Goal: Check status: Check status

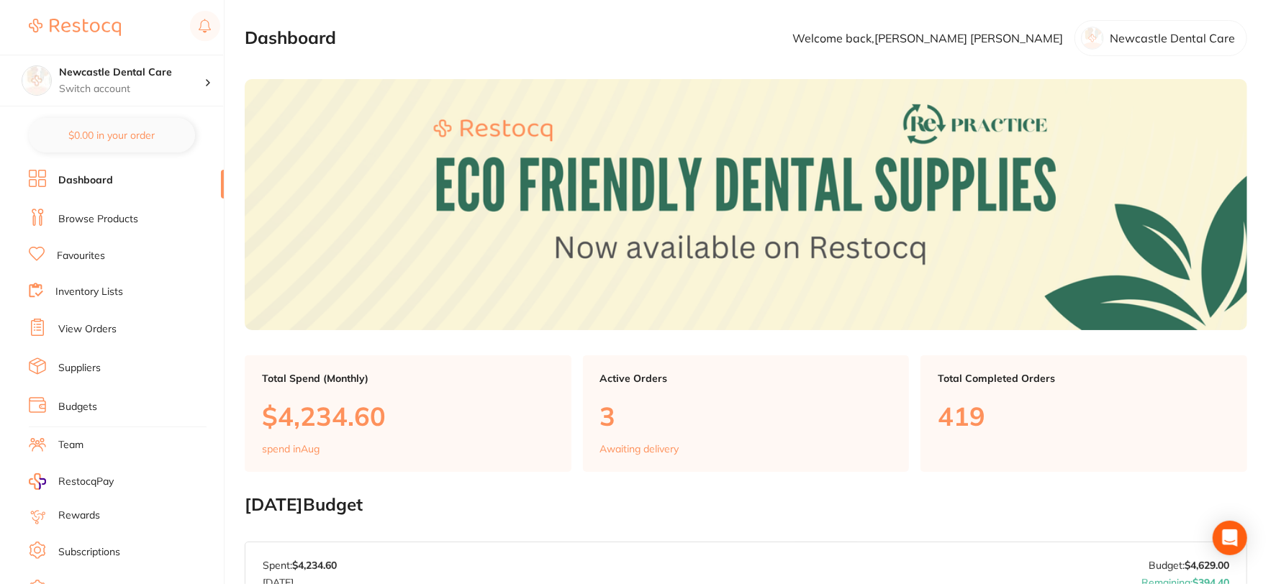
click at [104, 324] on link "View Orders" at bounding box center [87, 329] width 58 height 14
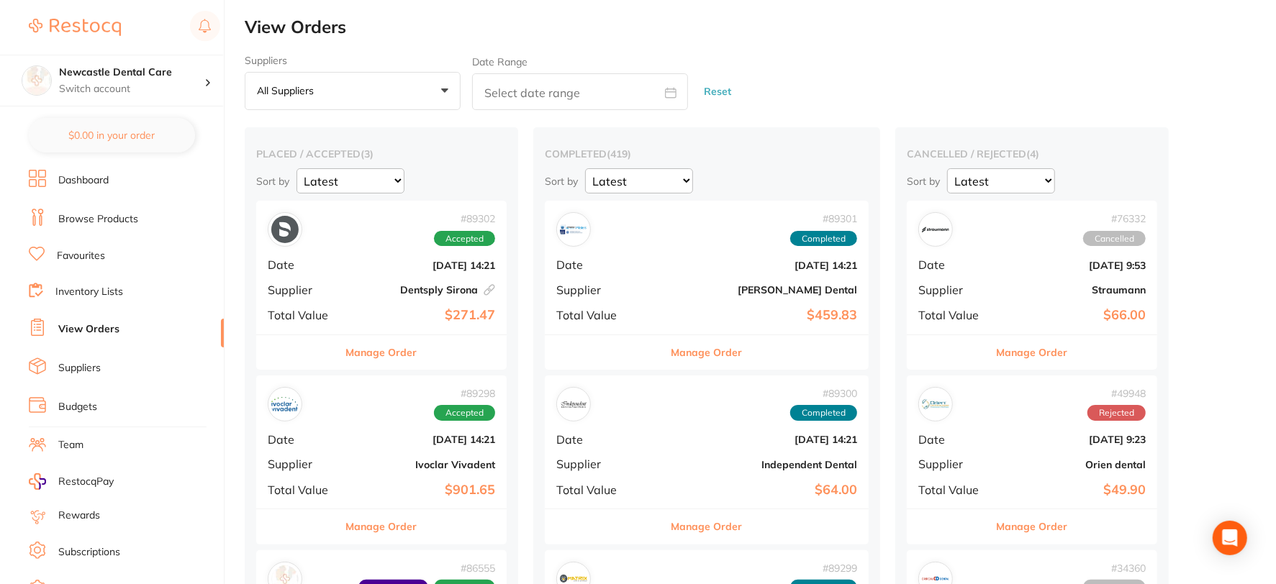
click at [399, 253] on div "# 89302 Accepted Date [DATE] 14:21 Supplier Dentsply [GEOGRAPHIC_DATA] This ord…" at bounding box center [381, 267] width 250 height 133
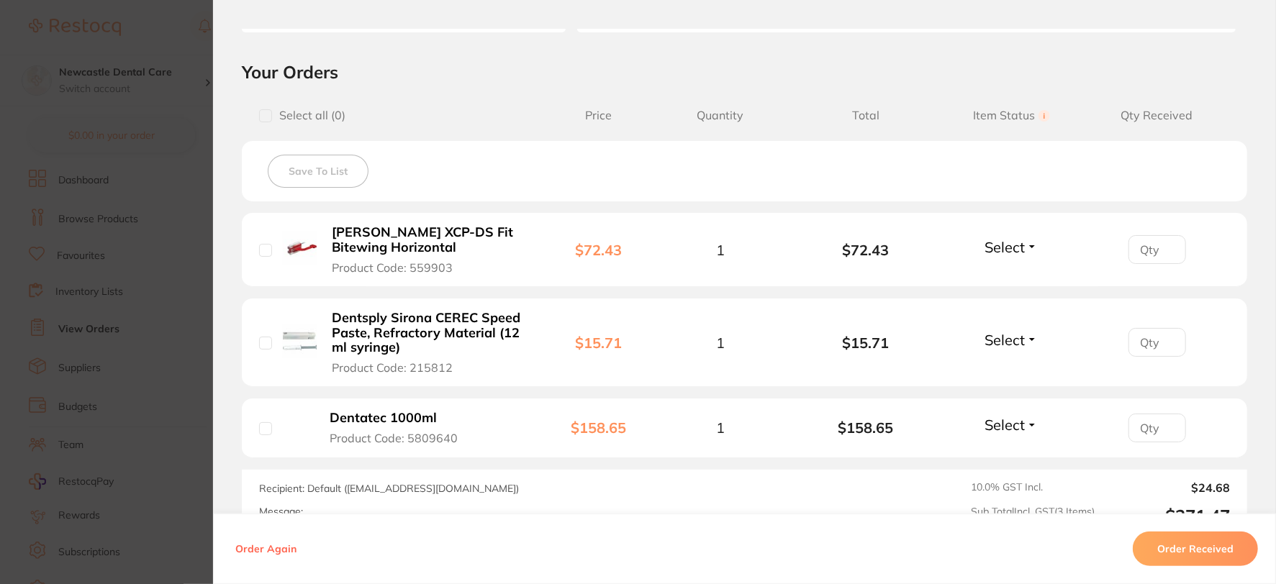
scroll to position [320, 0]
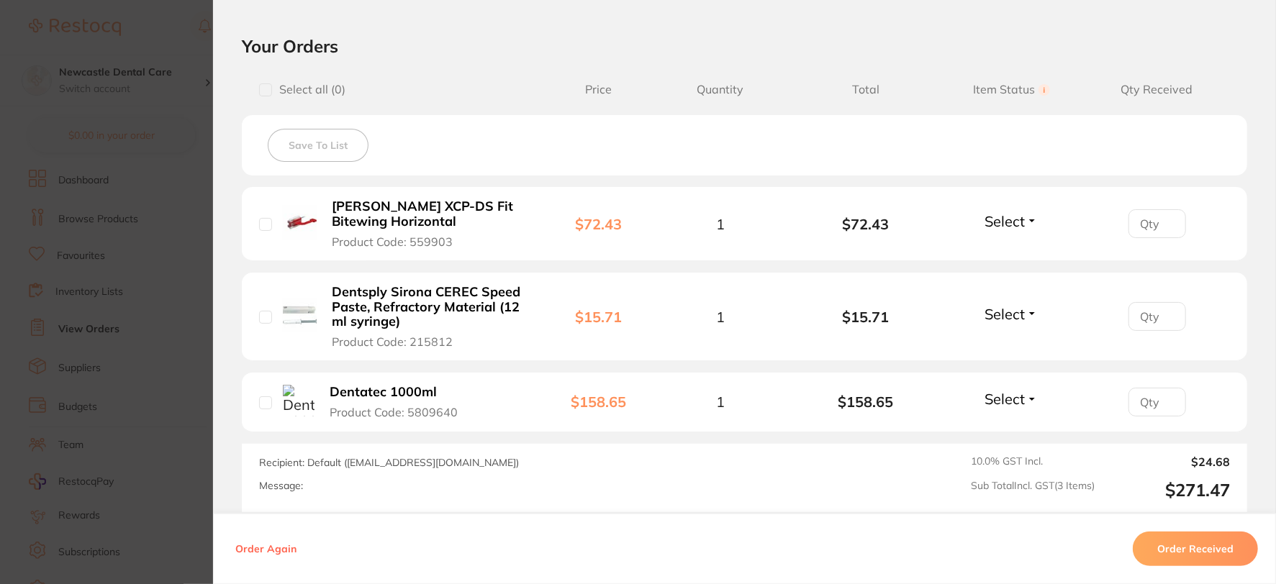
click at [1023, 398] on button "Select" at bounding box center [1011, 399] width 62 height 18
click at [1005, 430] on span "Received" at bounding box center [1011, 430] width 37 height 11
click at [1018, 314] on span "Select" at bounding box center [1004, 314] width 40 height 18
click at [998, 343] on span "Received" at bounding box center [1011, 345] width 37 height 11
click at [1019, 225] on span "Select" at bounding box center [1004, 221] width 40 height 18
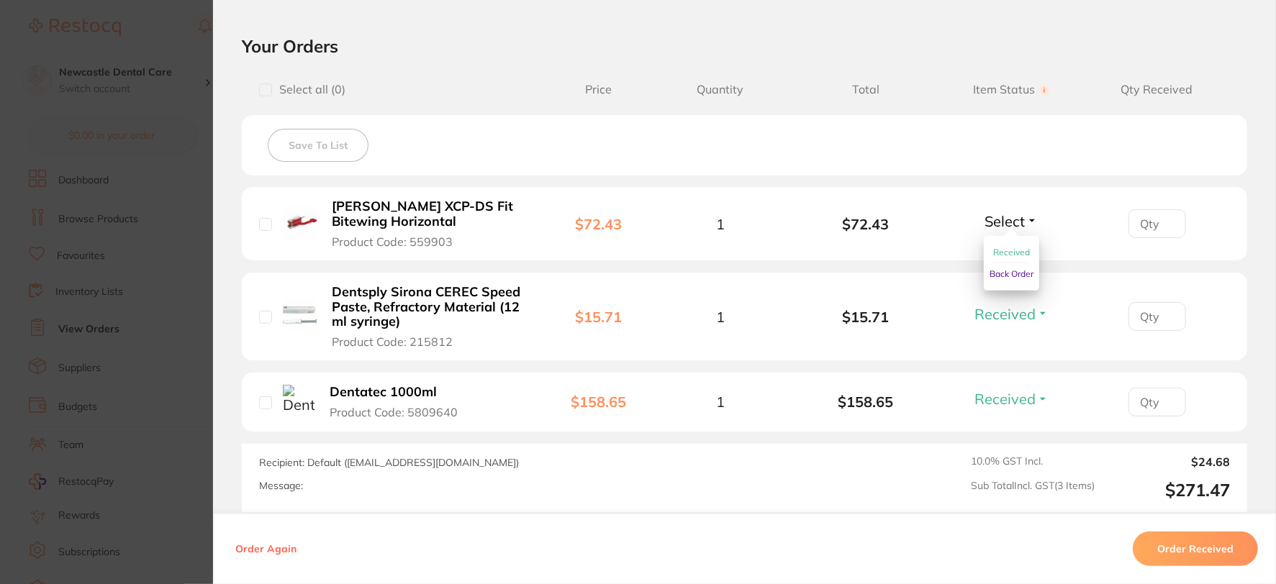
click at [1004, 249] on span "Received" at bounding box center [1011, 252] width 37 height 11
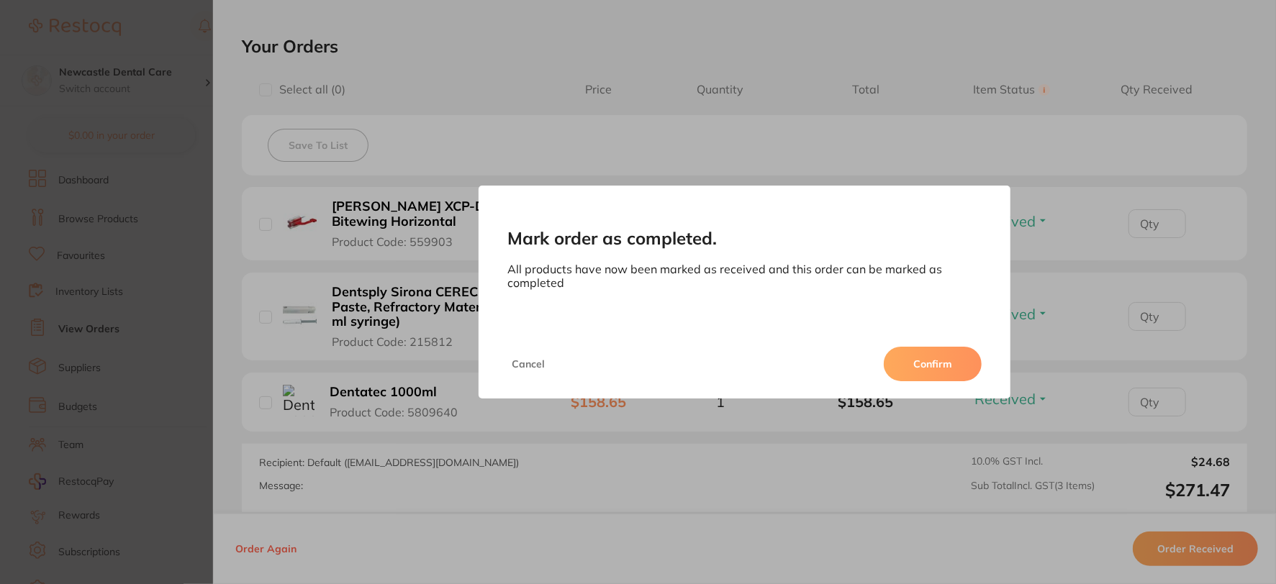
click at [900, 348] on button "Confirm" at bounding box center [933, 364] width 98 height 35
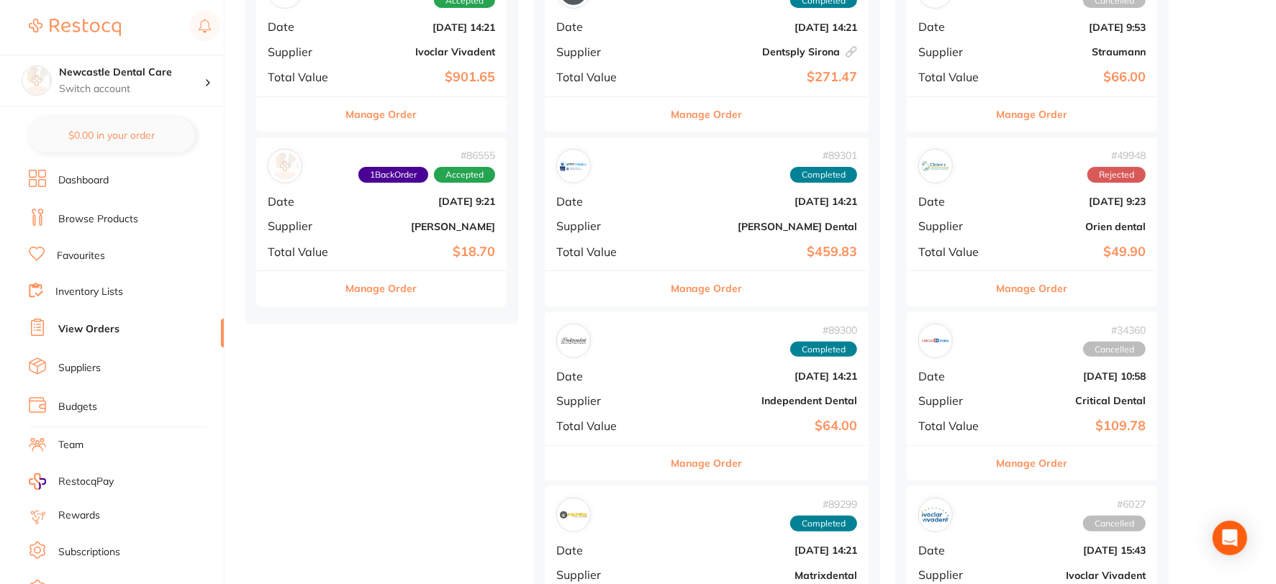
scroll to position [240, 0]
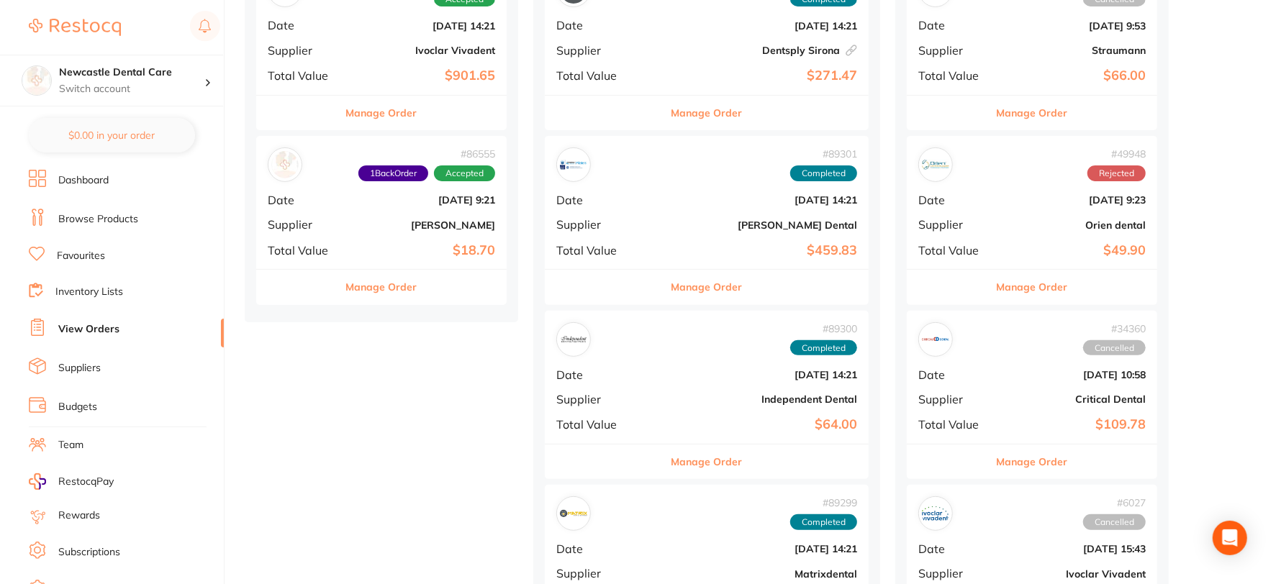
click at [382, 237] on div "# 86555 1 Back Order Accepted Date [DATE] 9:21 Supplier [PERSON_NAME] Total Val…" at bounding box center [381, 202] width 250 height 133
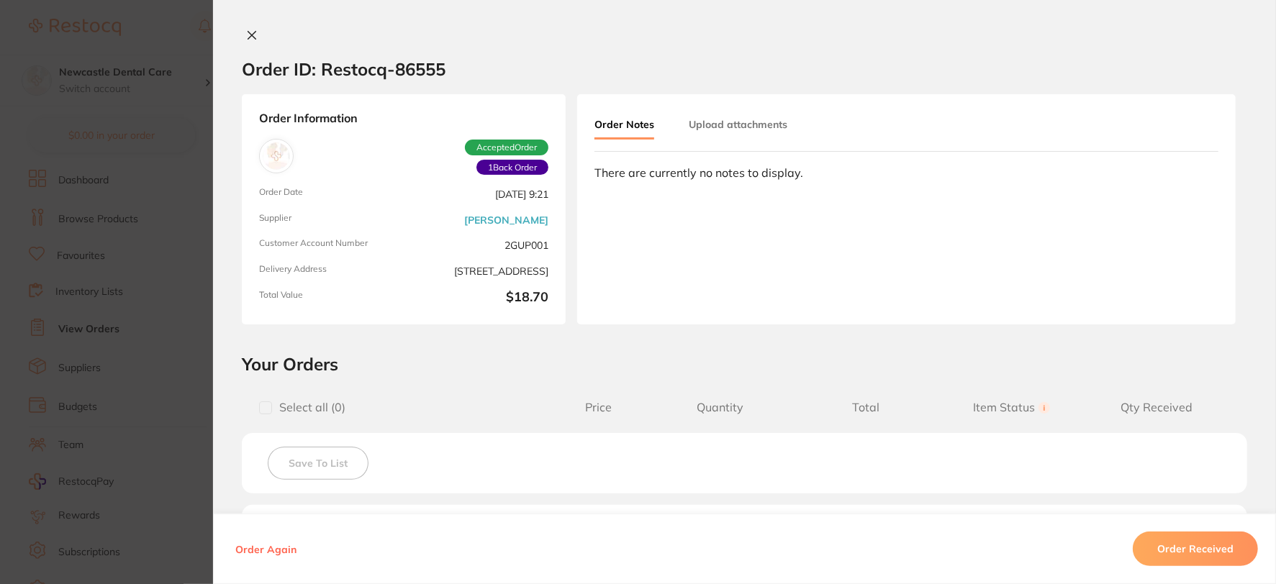
click at [248, 35] on icon at bounding box center [252, 36] width 8 height 8
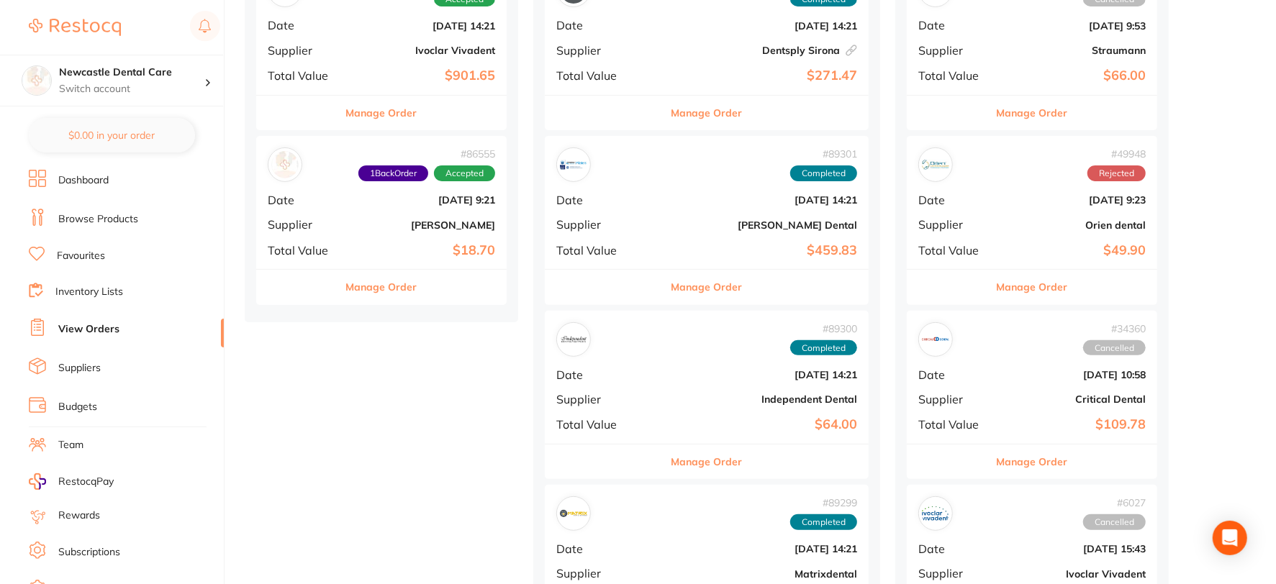
click at [376, 283] on button "Manage Order" at bounding box center [381, 287] width 71 height 35
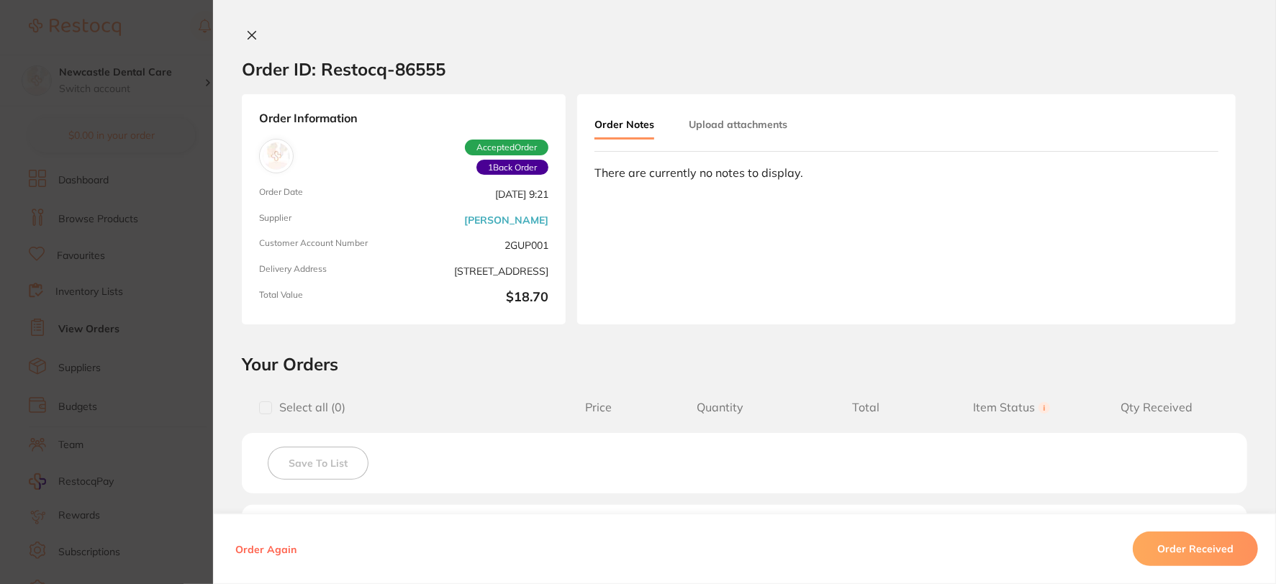
click at [515, 166] on span "1 Back Order" at bounding box center [512, 168] width 72 height 16
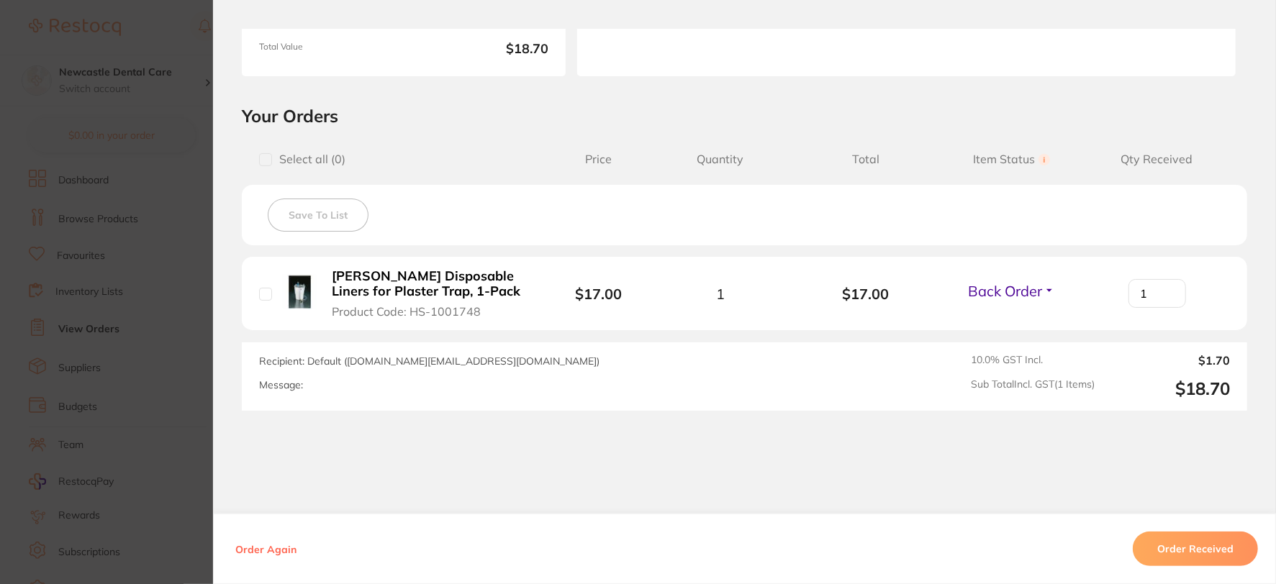
scroll to position [289, 0]
